Goal: Find specific page/section: Find specific page/section

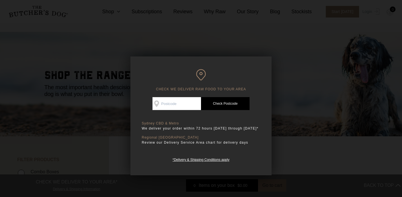
scroll to position [7, 0]
click at [172, 130] on p "We deliver your order within 72 hours [DATE] through [DATE]*" at bounding box center [201, 129] width 119 height 6
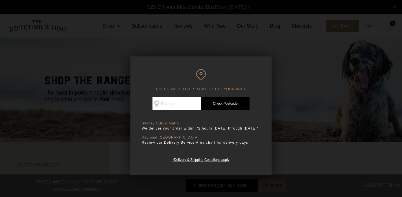
click at [195, 104] on input "Check Availability At" at bounding box center [177, 103] width 49 height 13
type input "2084"
click at [233, 101] on link "Check Postcode" at bounding box center [225, 103] width 49 height 13
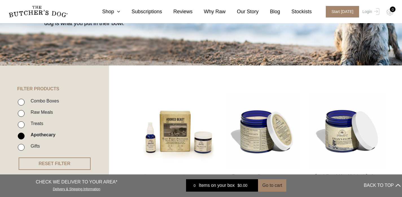
scroll to position [80, 0]
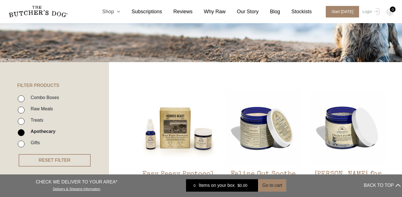
click at [117, 13] on icon at bounding box center [117, 11] width 6 height 5
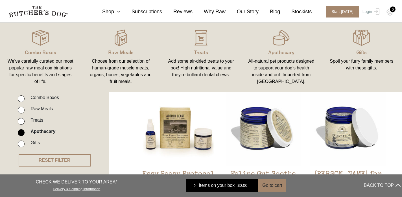
click at [276, 57] on link "Apothecary All-natural pet products designed to support your dog’s health insid…" at bounding box center [281, 57] width 80 height 58
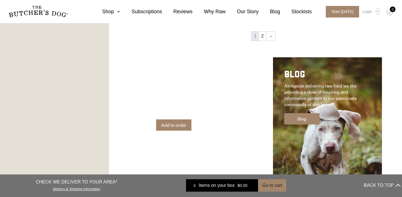
scroll to position [758, 0]
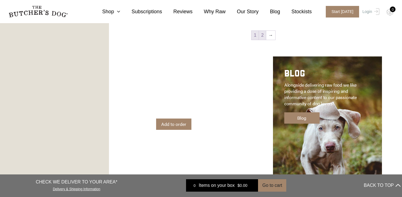
click at [262, 38] on link "2" at bounding box center [262, 35] width 7 height 9
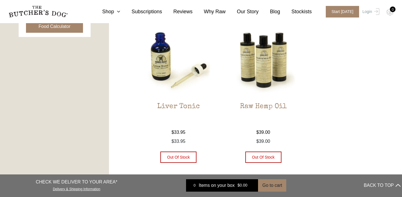
scroll to position [311, 0]
